Goal: Task Accomplishment & Management: Manage account settings

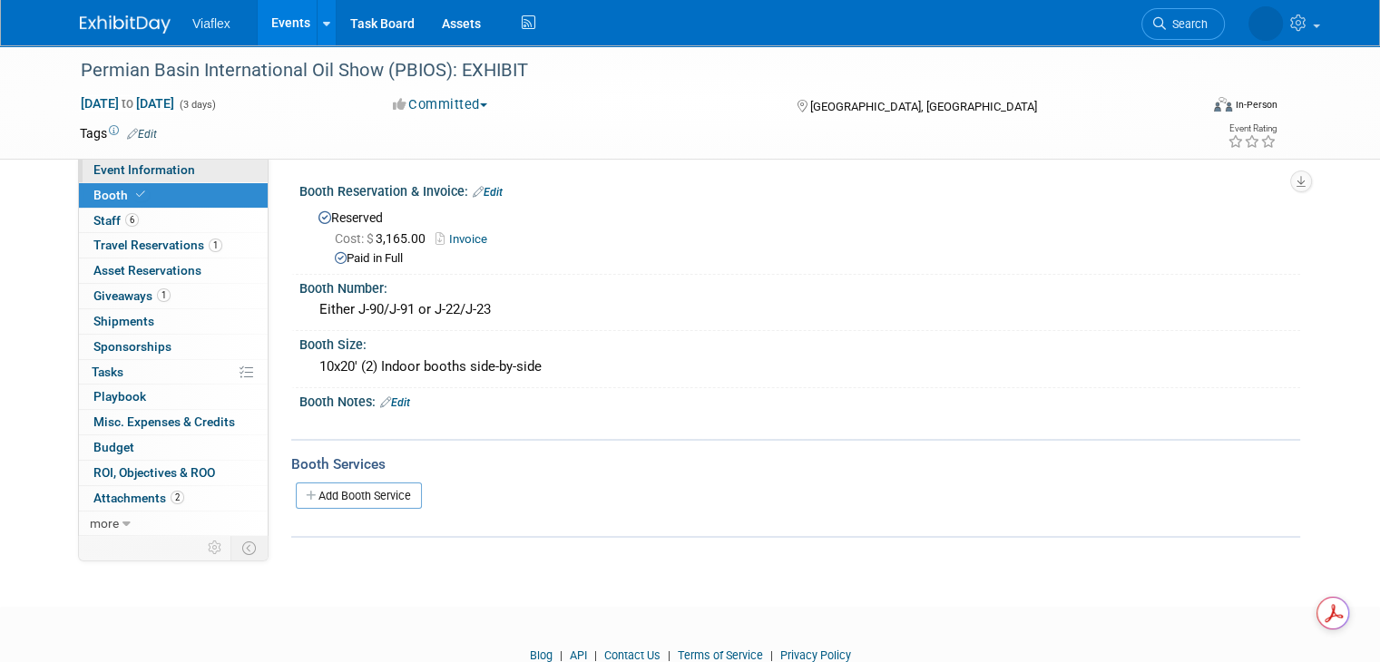
click at [137, 171] on span "Event Information" at bounding box center [144, 169] width 102 height 15
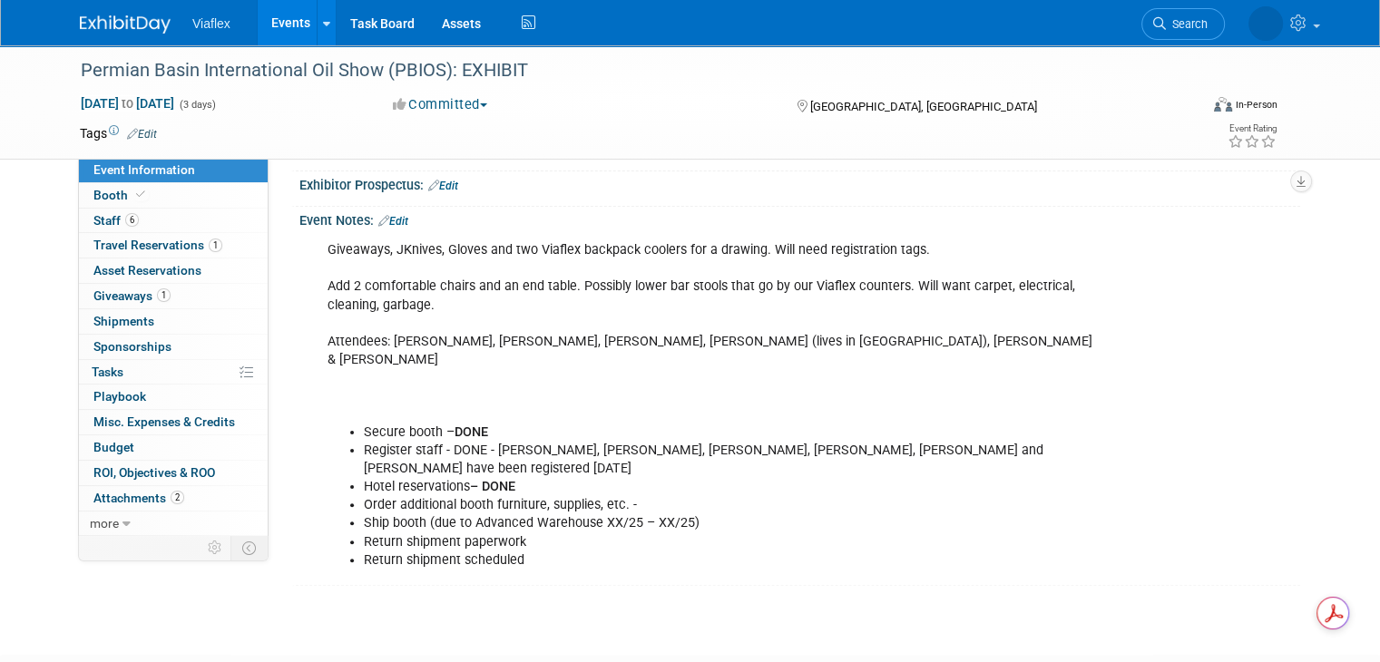
scroll to position [363, 0]
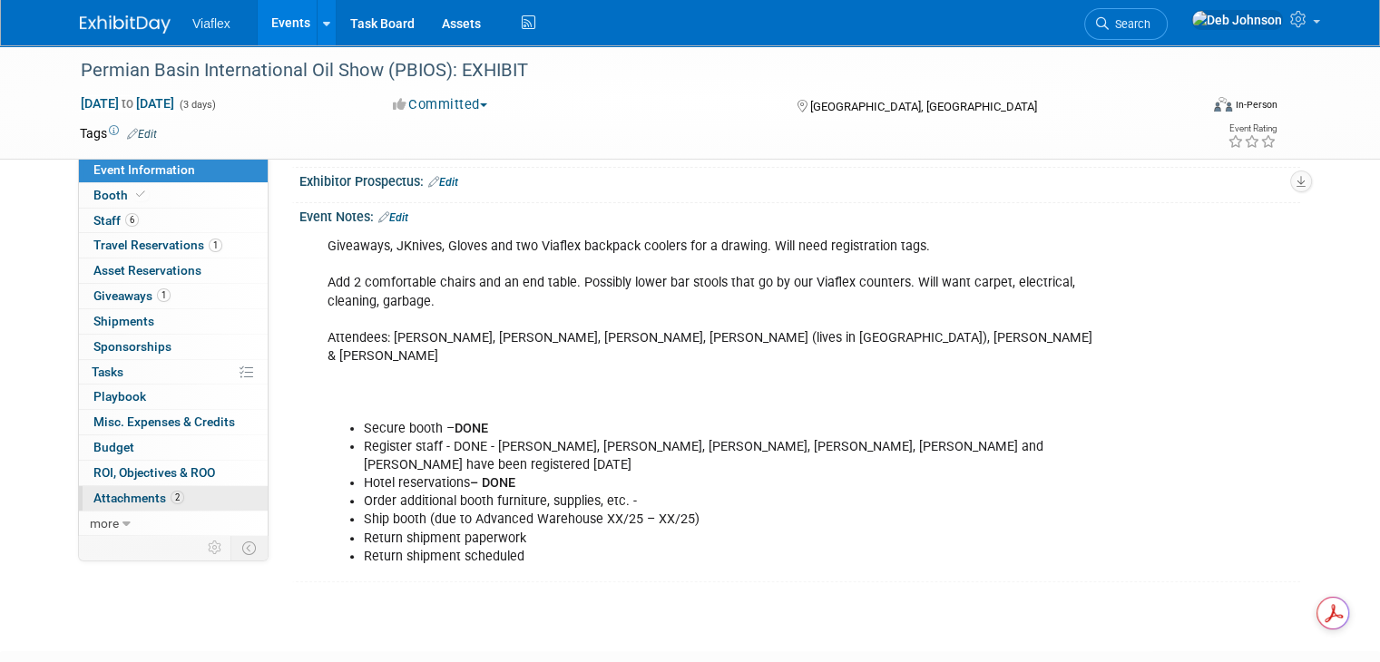
click at [102, 494] on span "Attachments 2" at bounding box center [138, 498] width 91 height 15
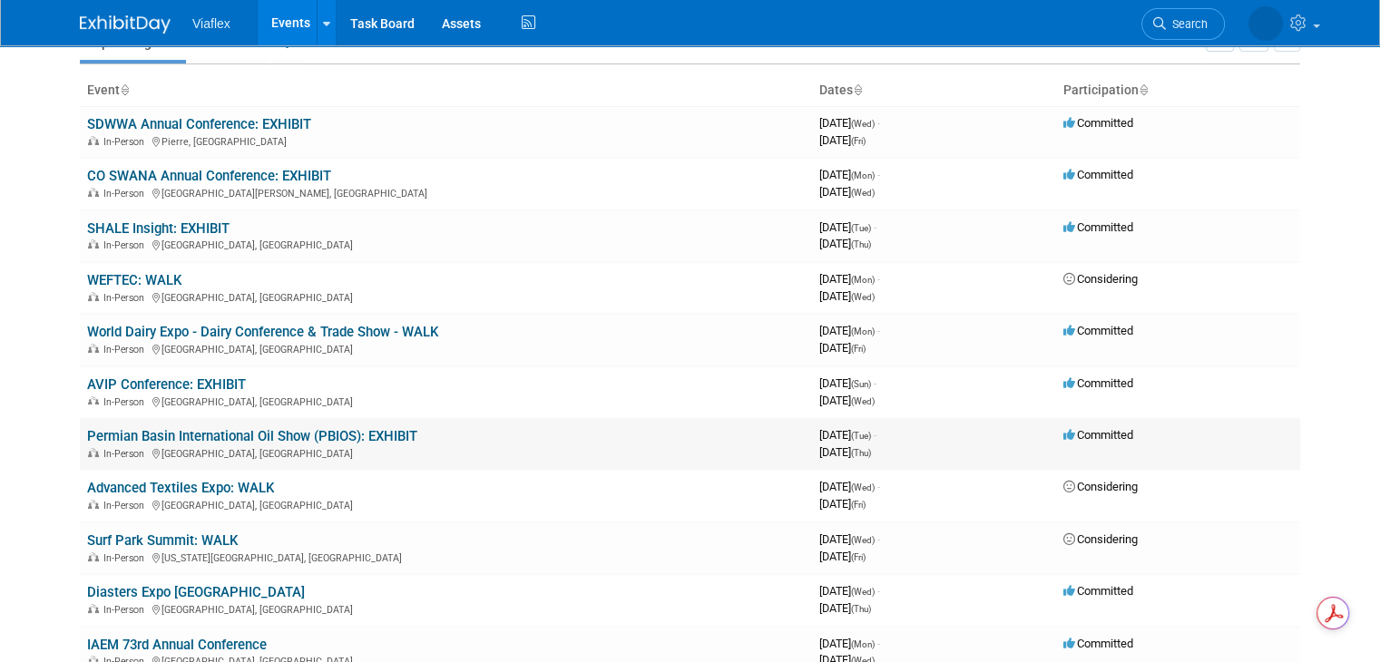
scroll to position [91, 0]
click at [152, 430] on link "Permian Basin International Oil Show (PBIOS): EXHIBIT" at bounding box center [252, 436] width 330 height 16
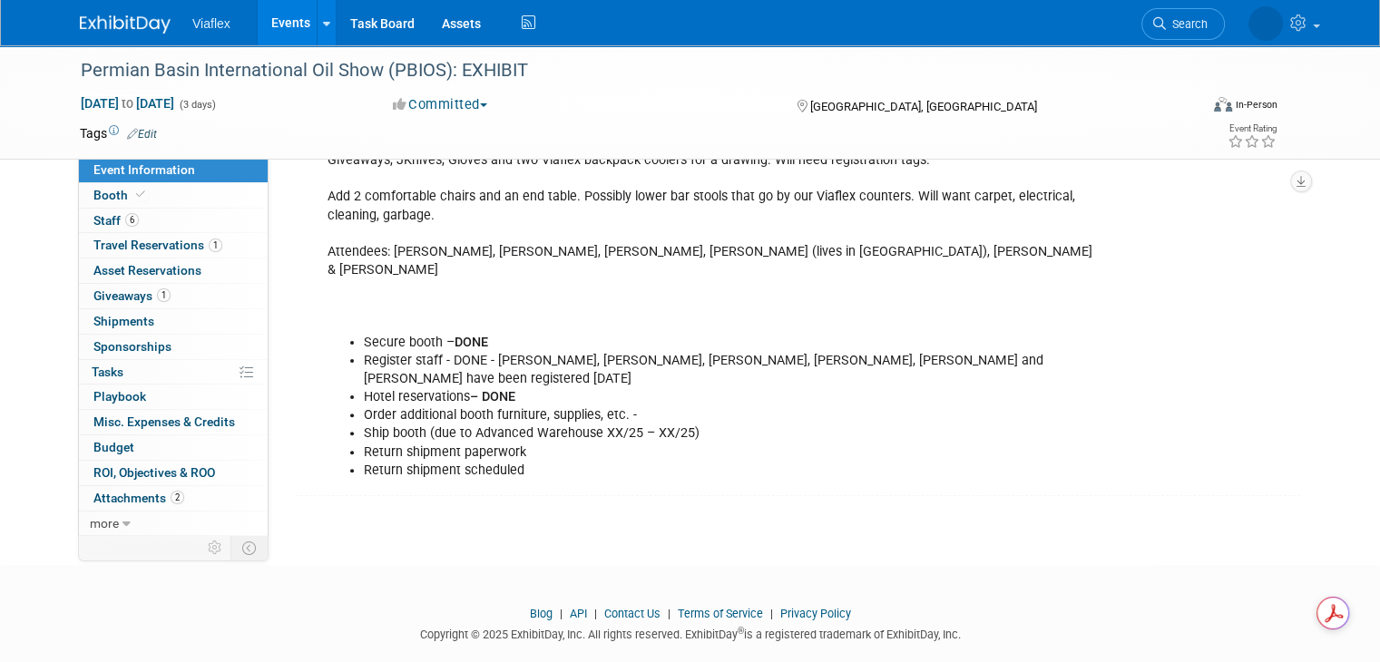
scroll to position [454, 0]
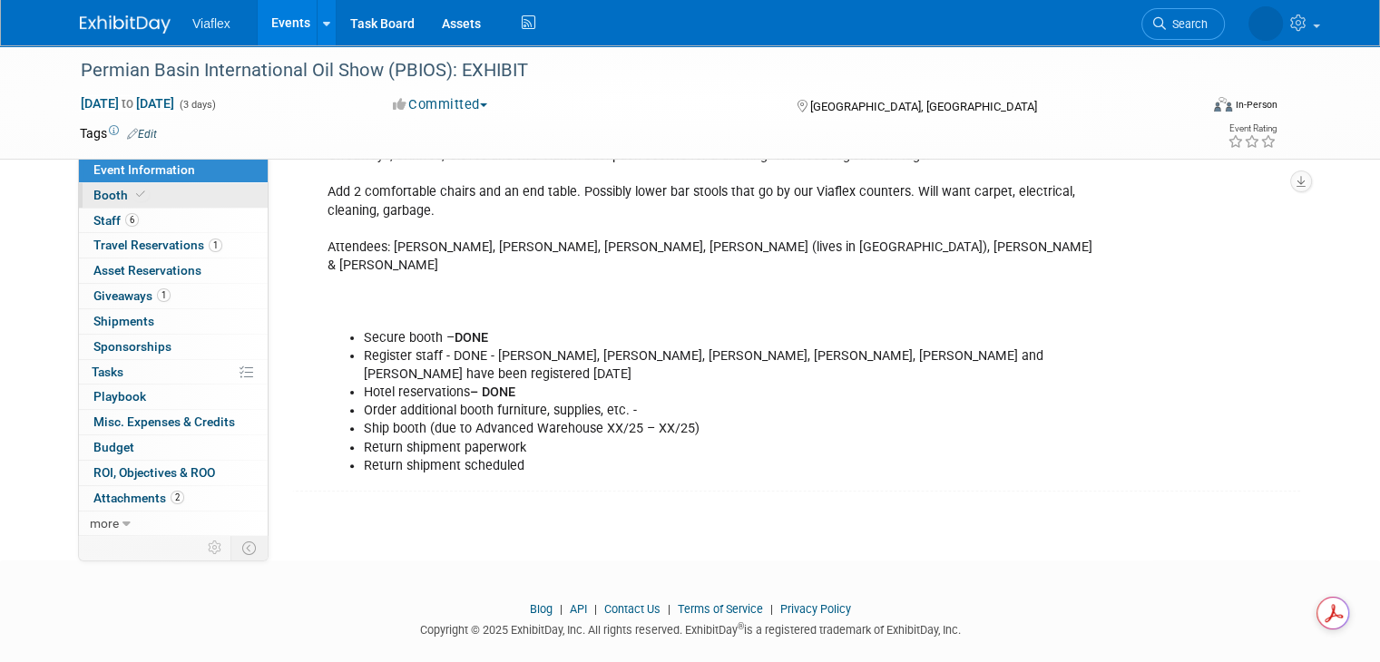
click at [94, 199] on span "Booth" at bounding box center [120, 195] width 55 height 15
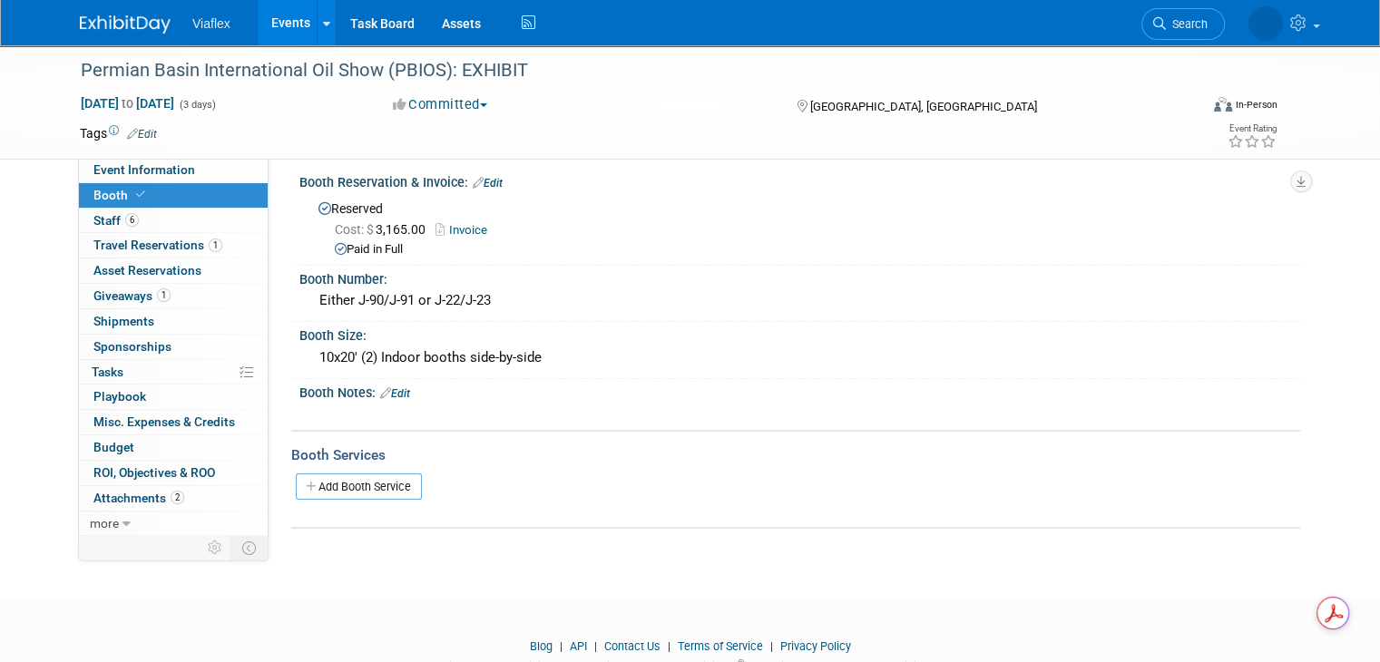
scroll to position [0, 0]
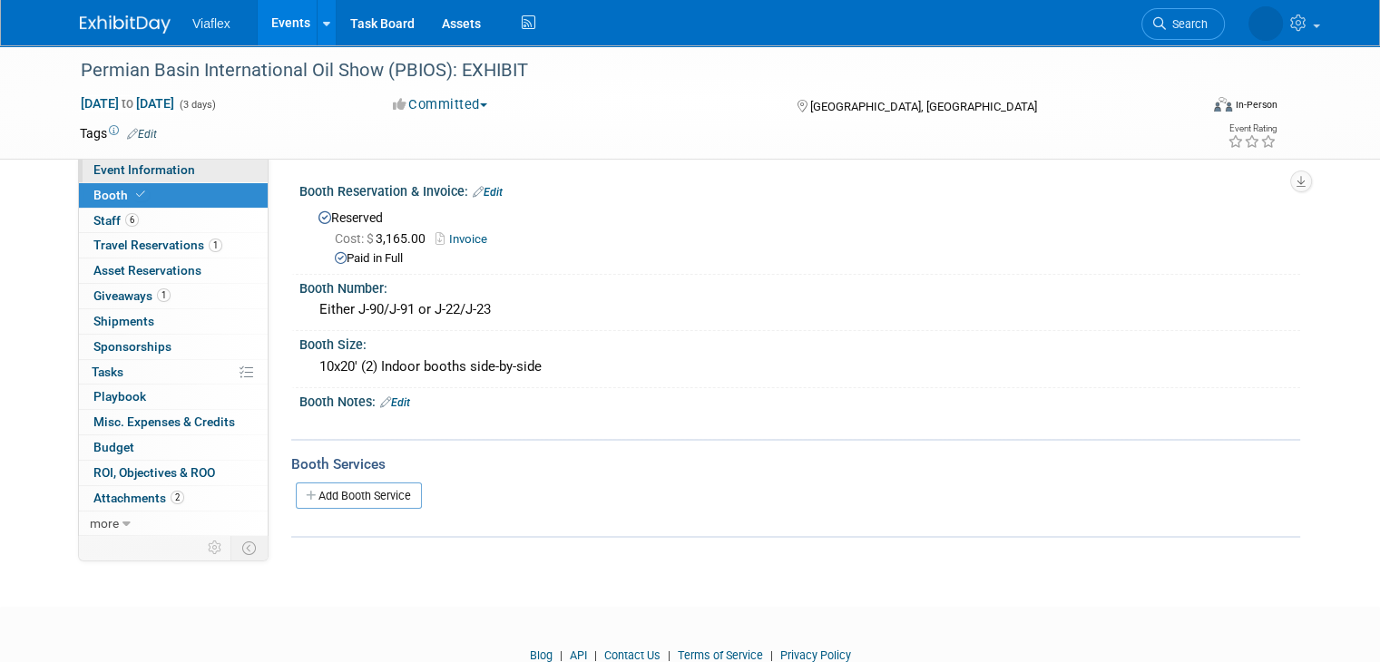
click at [103, 163] on span "Event Information" at bounding box center [144, 169] width 102 height 15
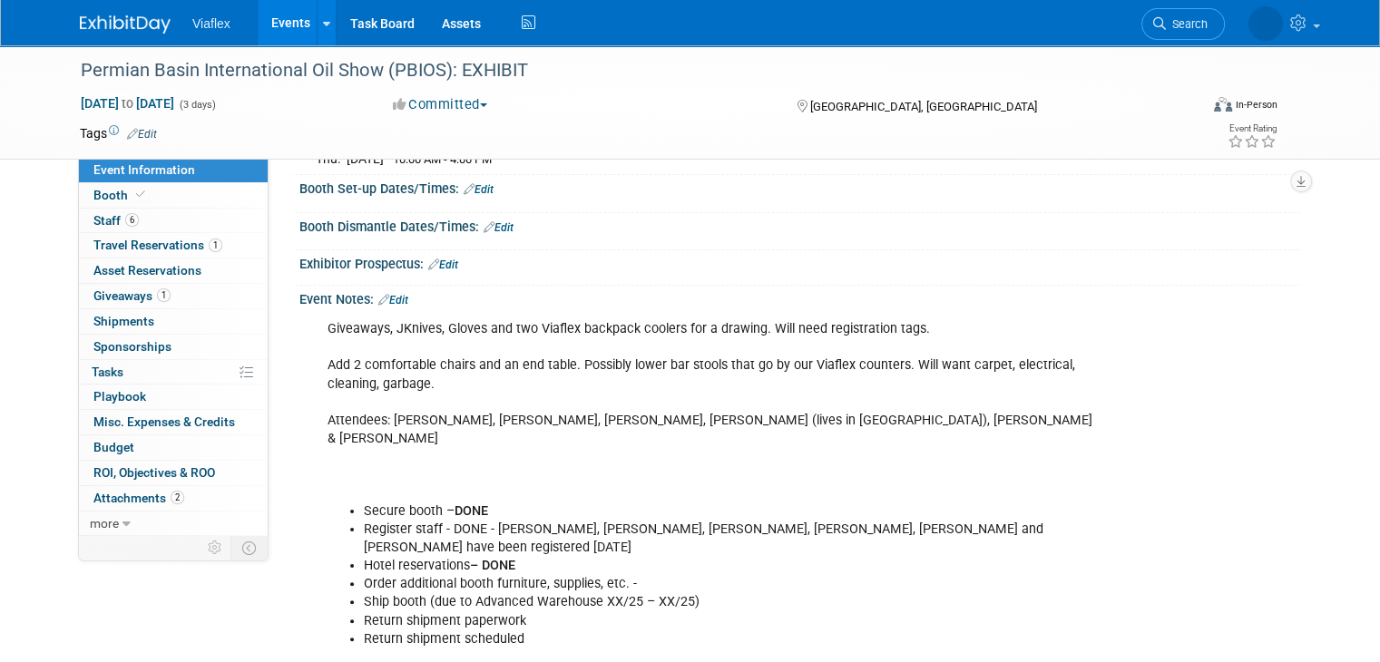
scroll to position [274, 0]
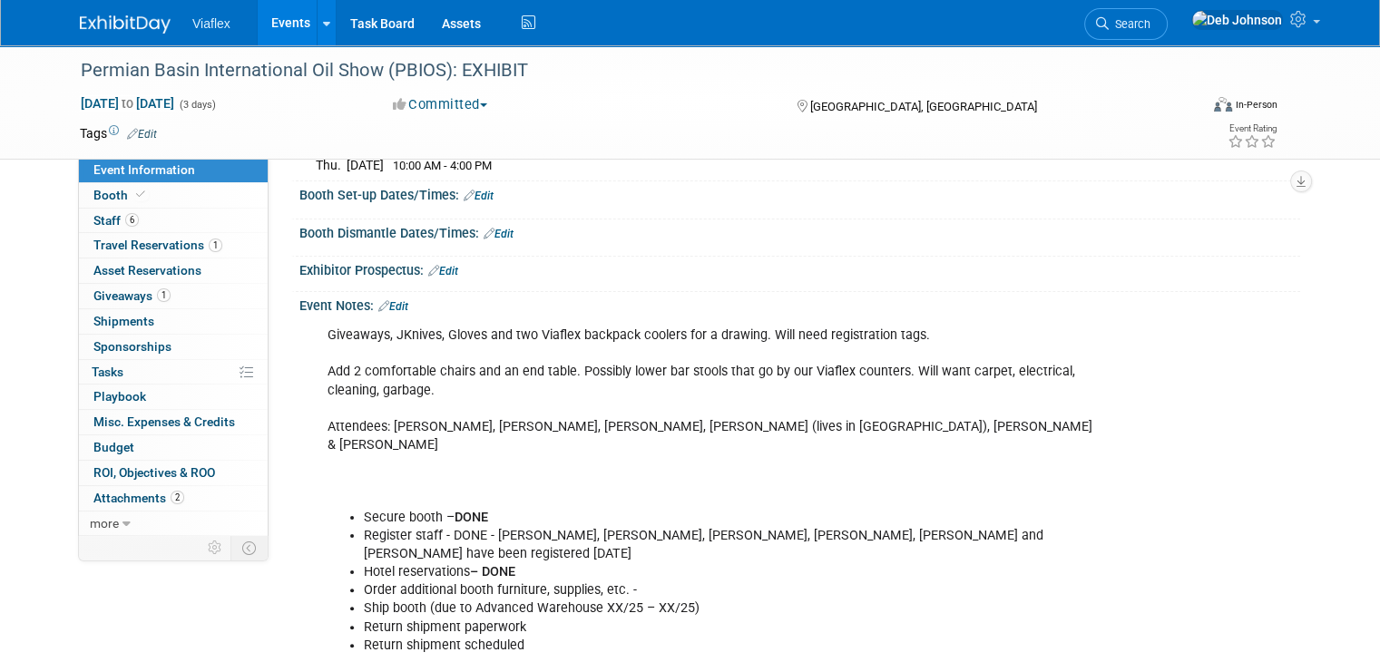
click at [388, 300] on link "Edit" at bounding box center [393, 306] width 30 height 13
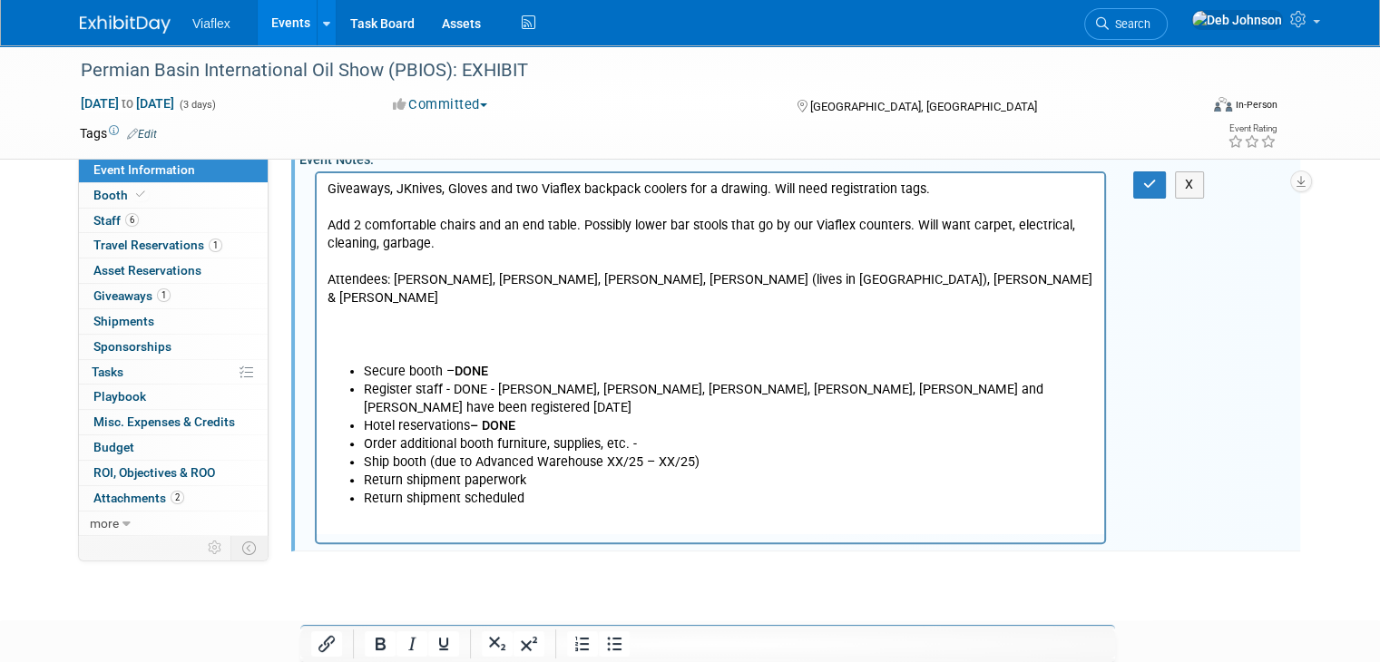
scroll to position [501, 0]
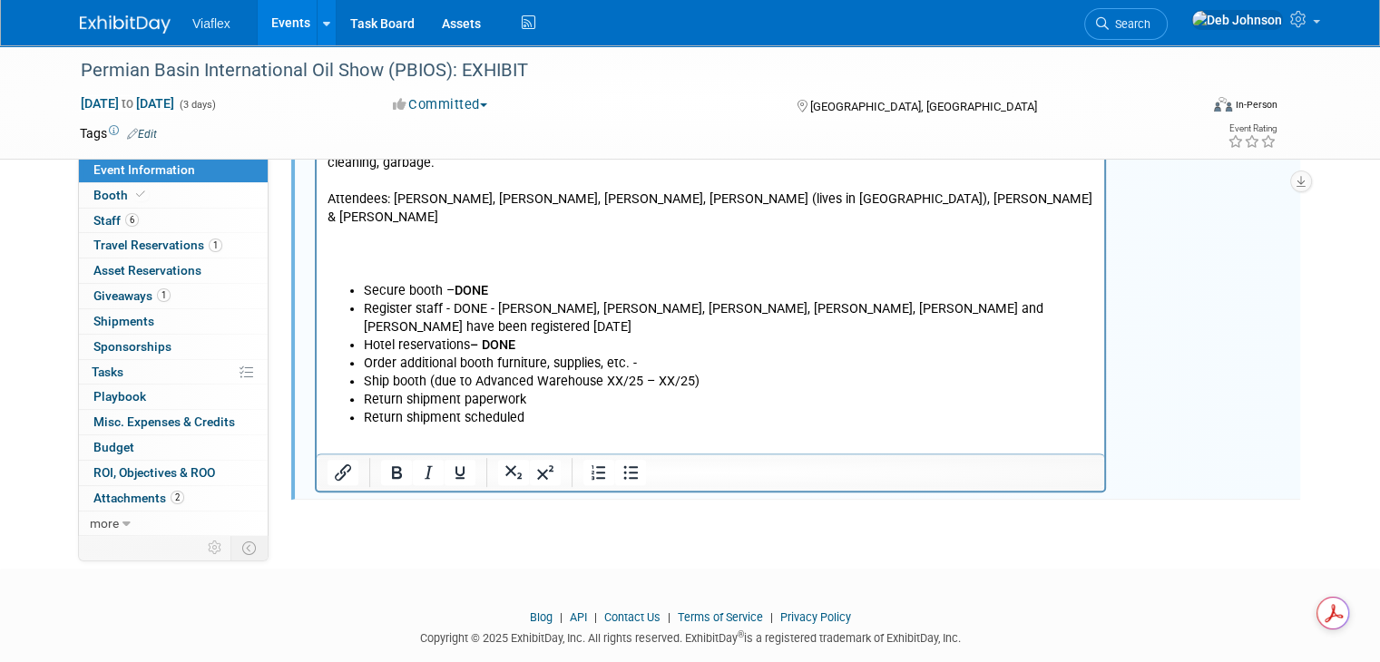
click at [545, 409] on li "Return shipment scheduled" at bounding box center [729, 418] width 730 height 18
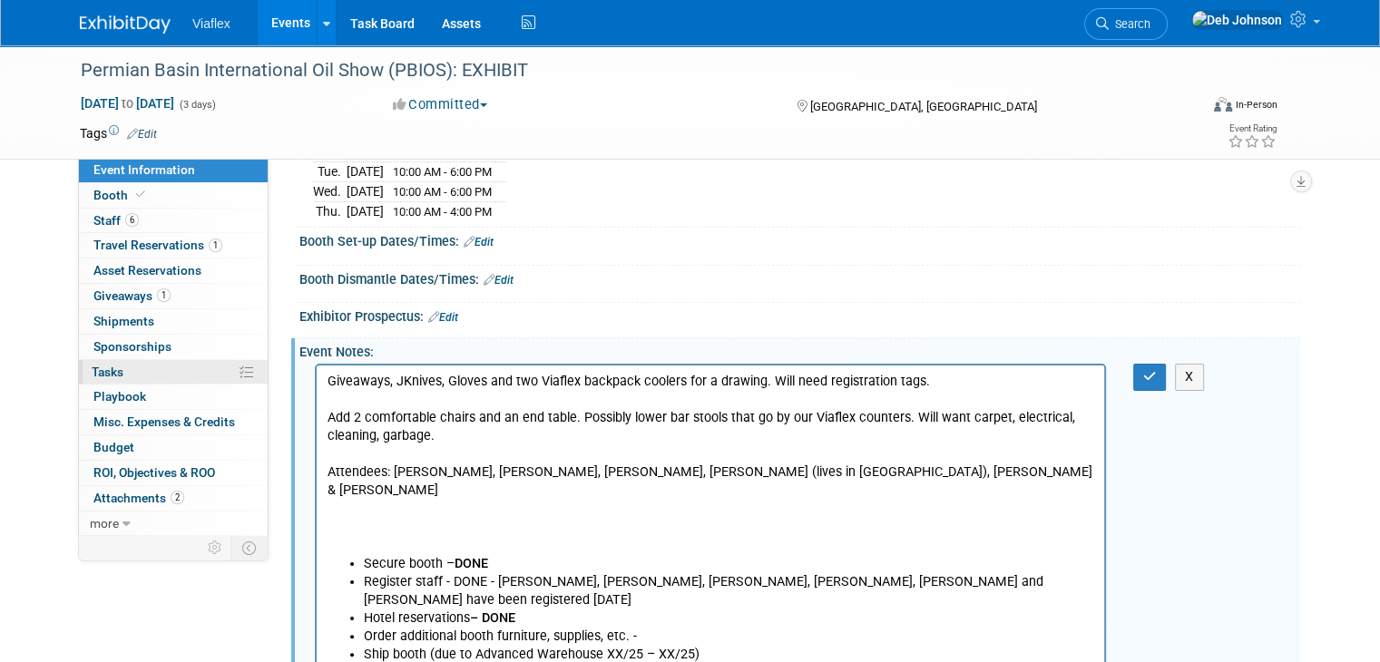
scroll to position [138, 0]
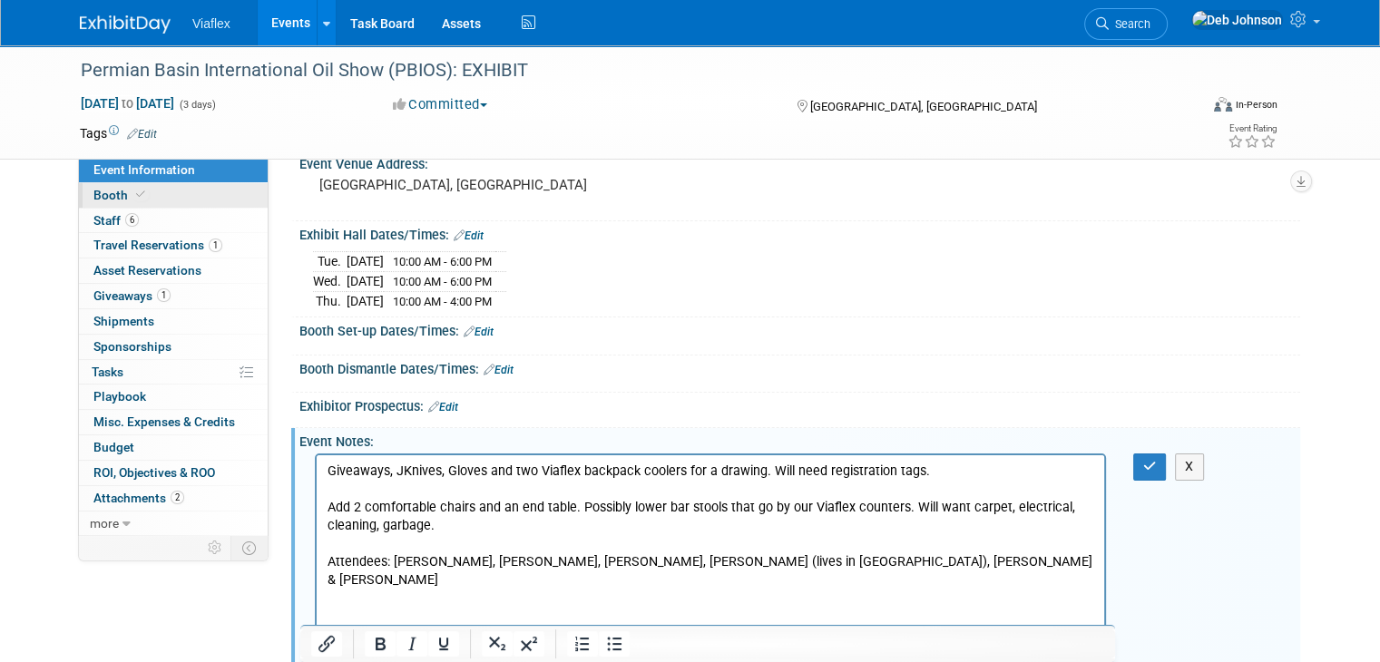
click at [107, 201] on span "Booth" at bounding box center [120, 195] width 55 height 15
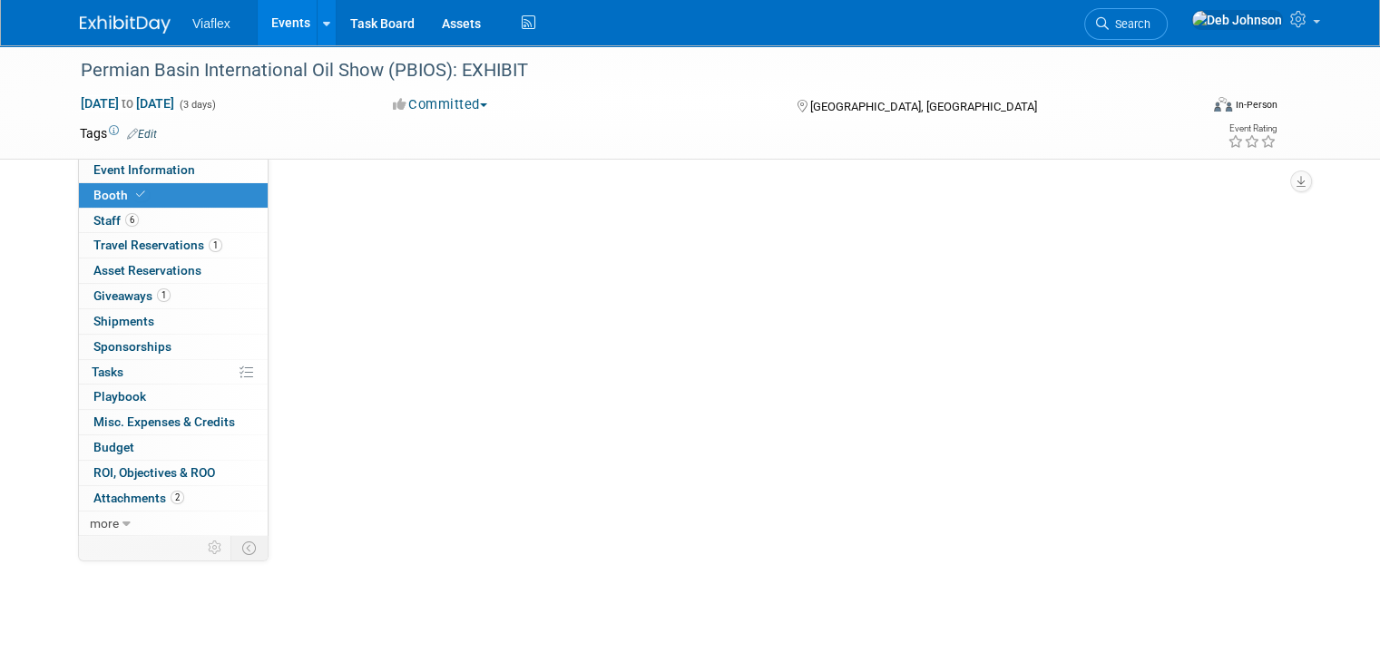
scroll to position [0, 0]
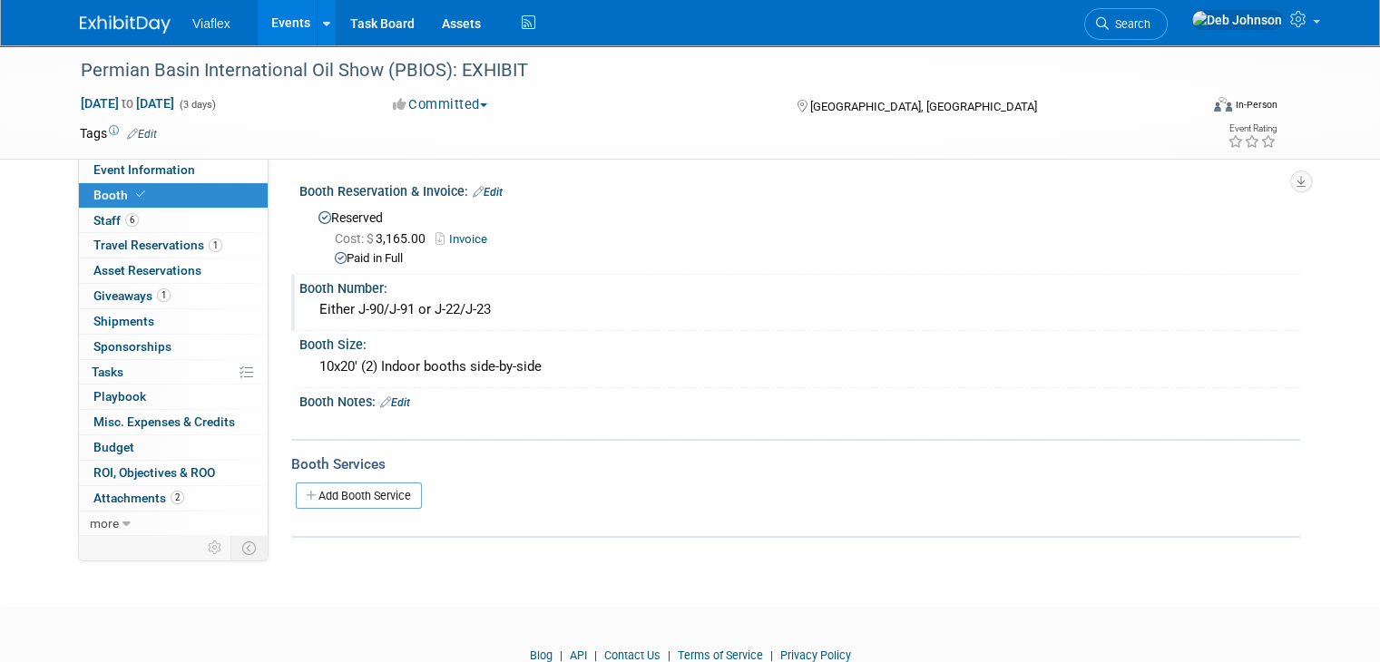
drag, startPoint x: 495, startPoint y: 308, endPoint x: 369, endPoint y: 308, distance: 126.1
click at [369, 308] on div "Either J-90/J-91 or J-22/J-23" at bounding box center [800, 310] width 974 height 28
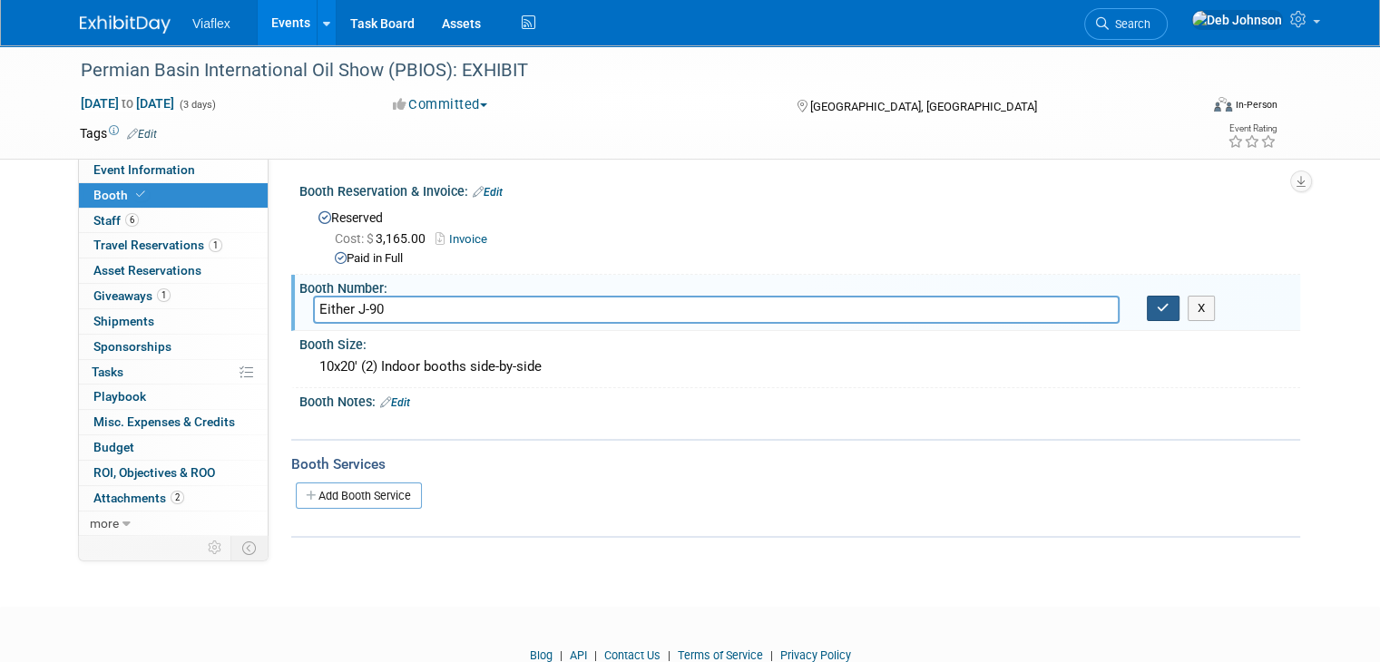
type input "Either J-90"
click at [1179, 307] on button "button" at bounding box center [1163, 308] width 33 height 25
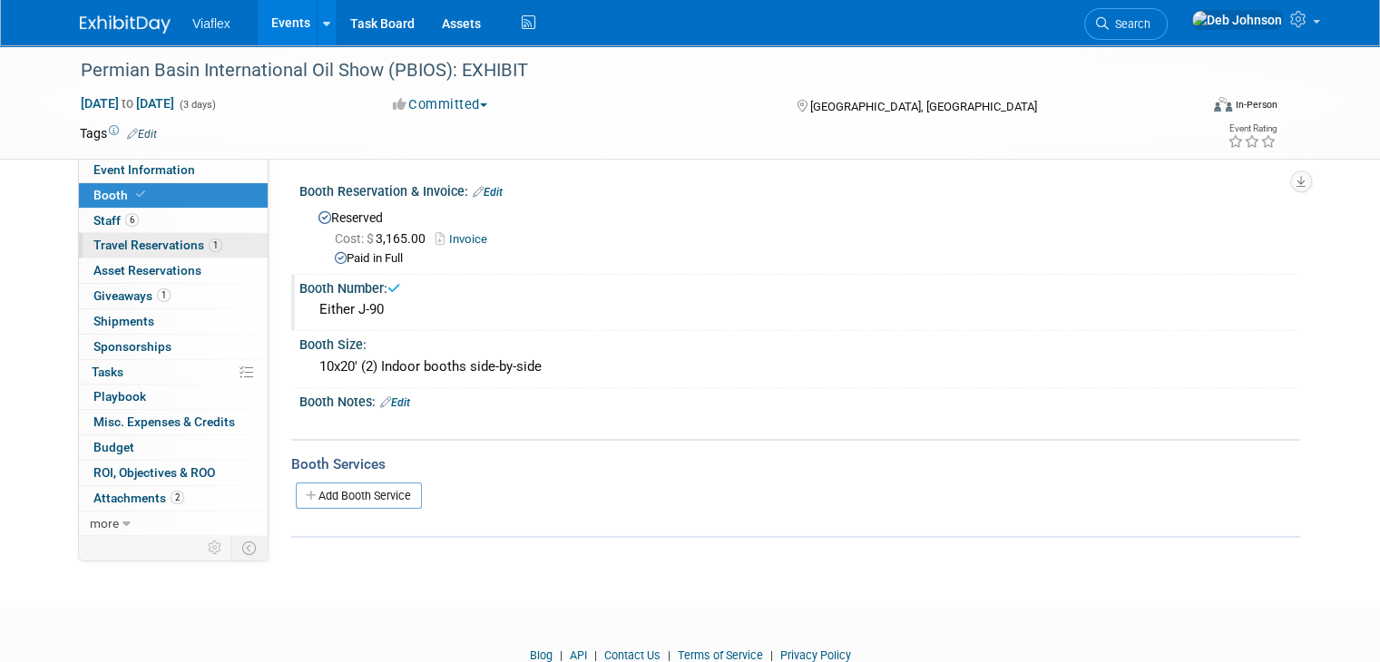
click at [109, 242] on span "Travel Reservations 1" at bounding box center [157, 245] width 129 height 15
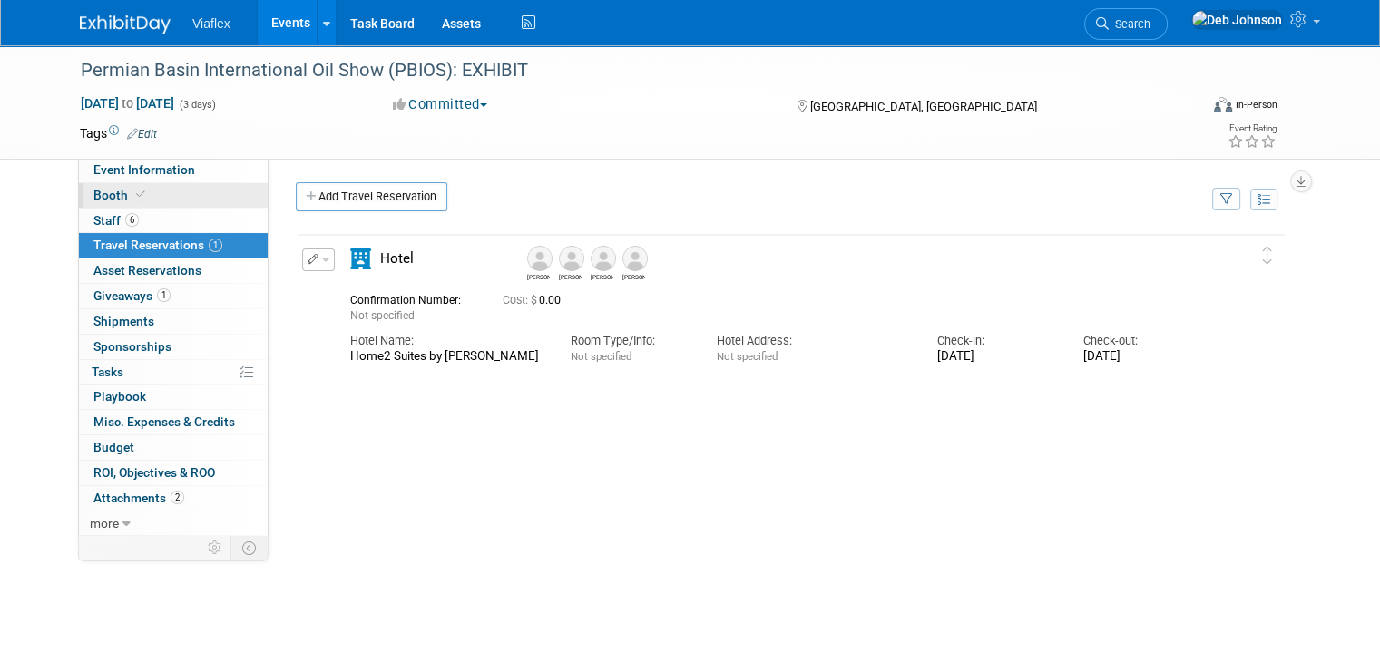
click at [109, 195] on span "Booth" at bounding box center [120, 195] width 55 height 15
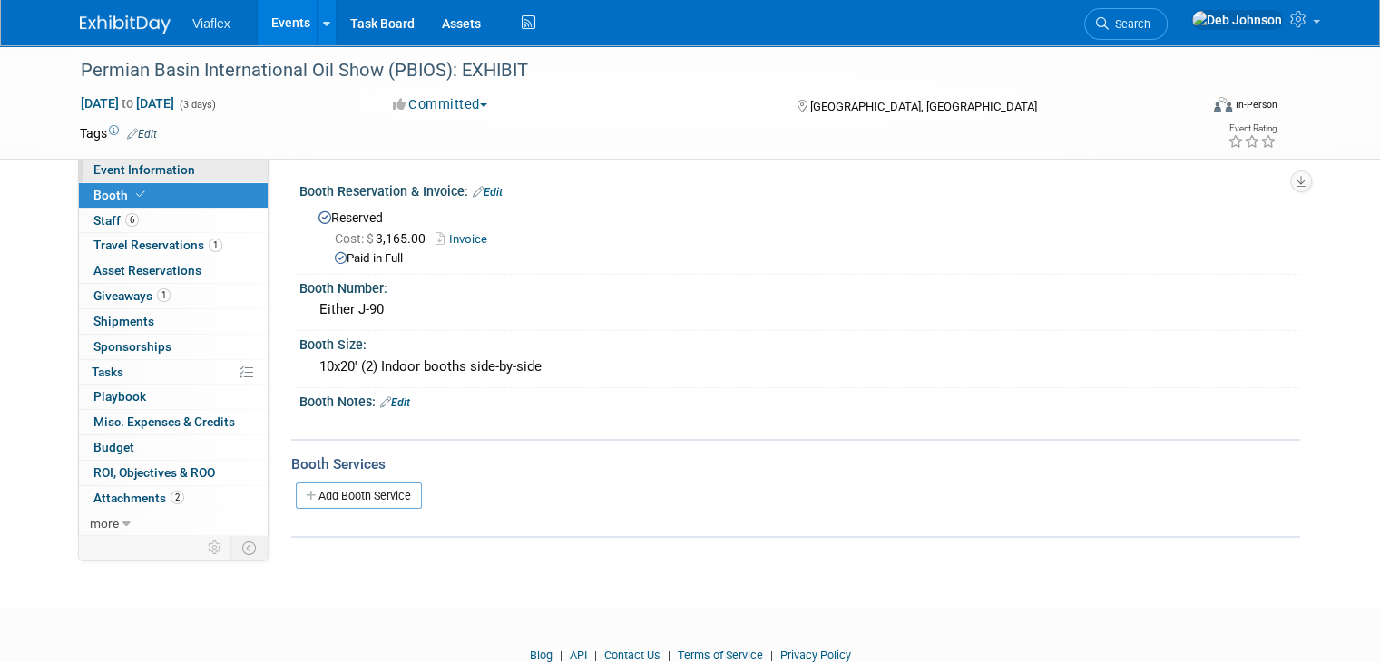
click at [131, 175] on span "Event Information" at bounding box center [144, 169] width 102 height 15
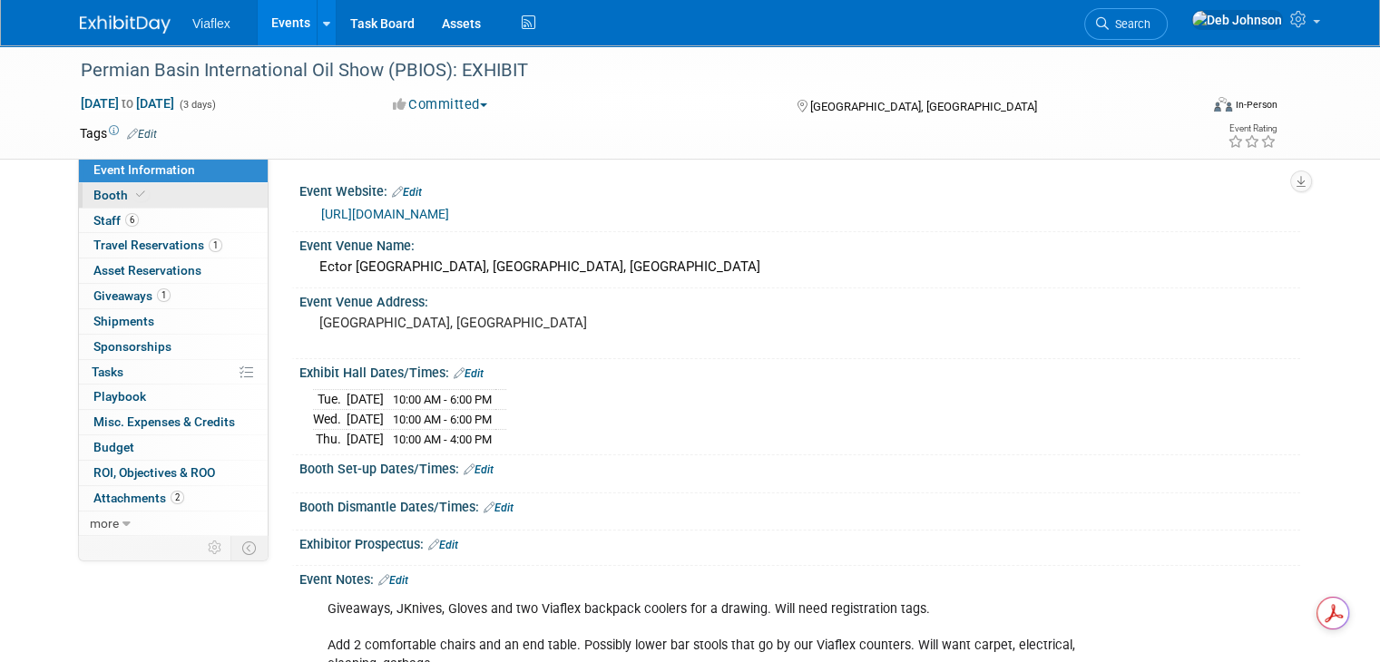
click at [102, 196] on span "Booth" at bounding box center [120, 195] width 55 height 15
